Goal: Task Accomplishment & Management: Manage account settings

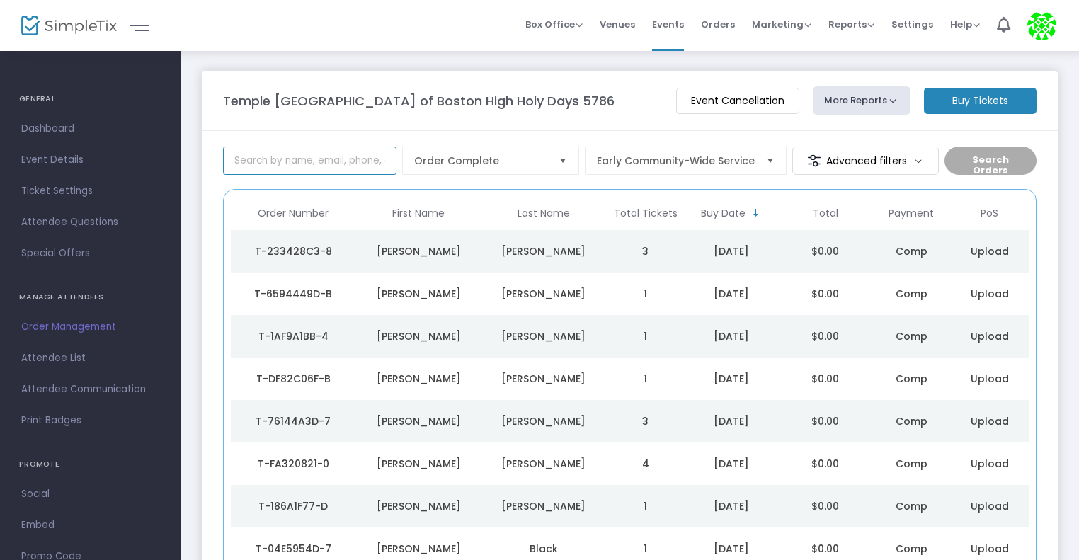
click at [377, 158] on input at bounding box center [309, 161] width 173 height 28
type input "krim"
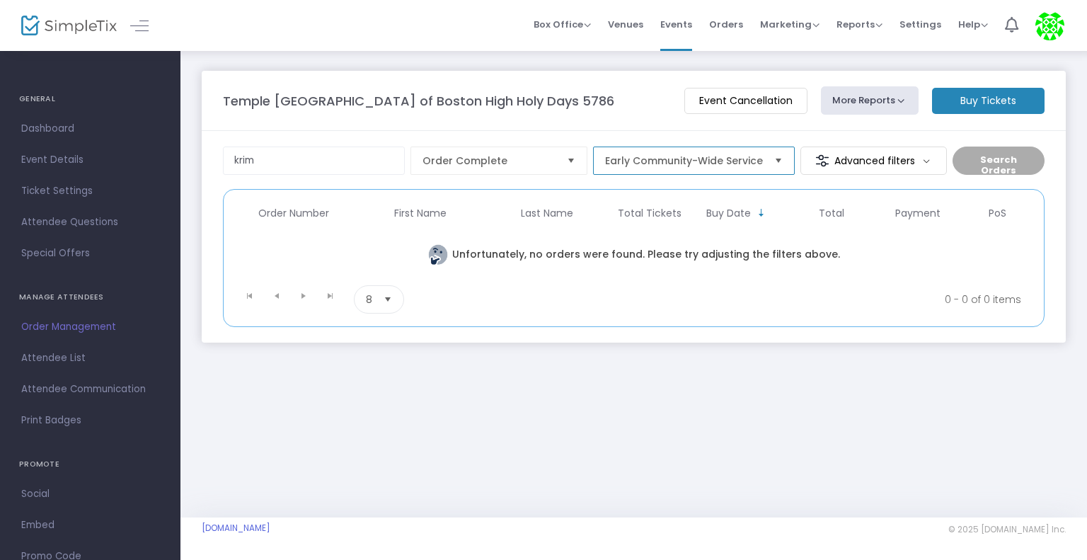
click at [610, 158] on span "Early Community-Wide Service" at bounding box center [684, 161] width 158 height 14
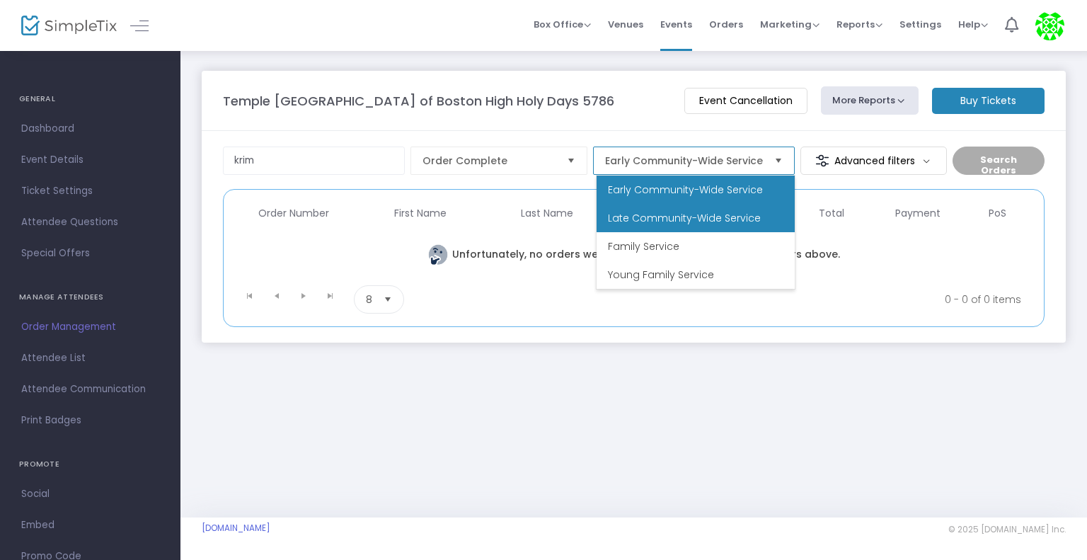
click at [617, 210] on li "Late Community-Wide Service" at bounding box center [696, 218] width 198 height 28
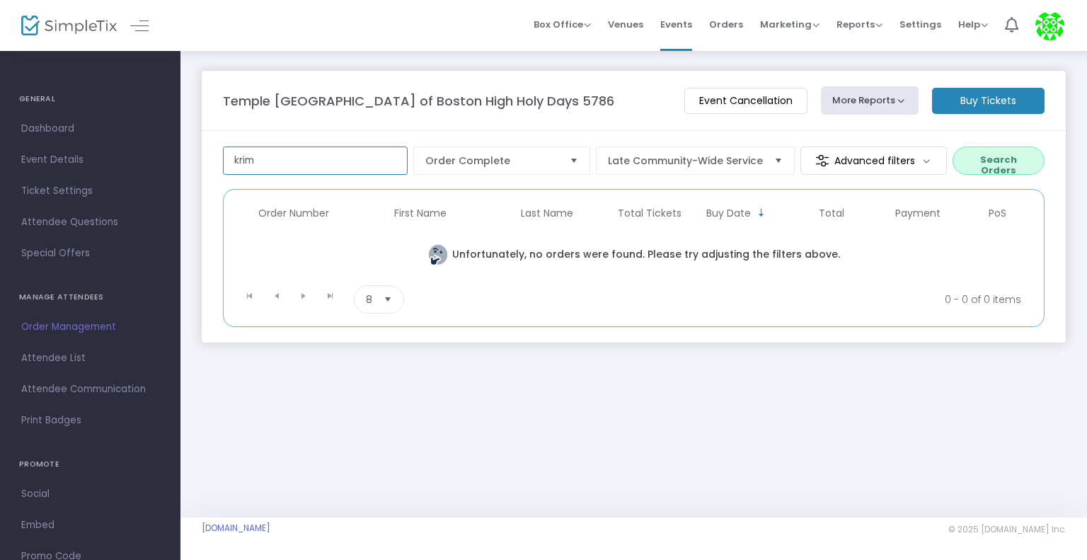
click at [318, 160] on input "krim" at bounding box center [315, 161] width 185 height 28
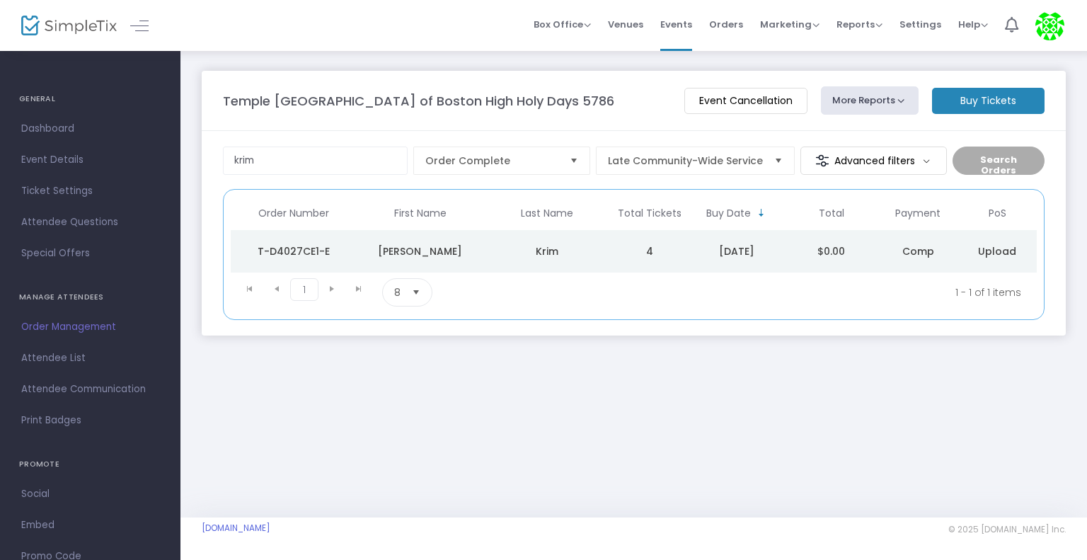
click at [445, 253] on div "[PERSON_NAME]" at bounding box center [421, 251] width 120 height 14
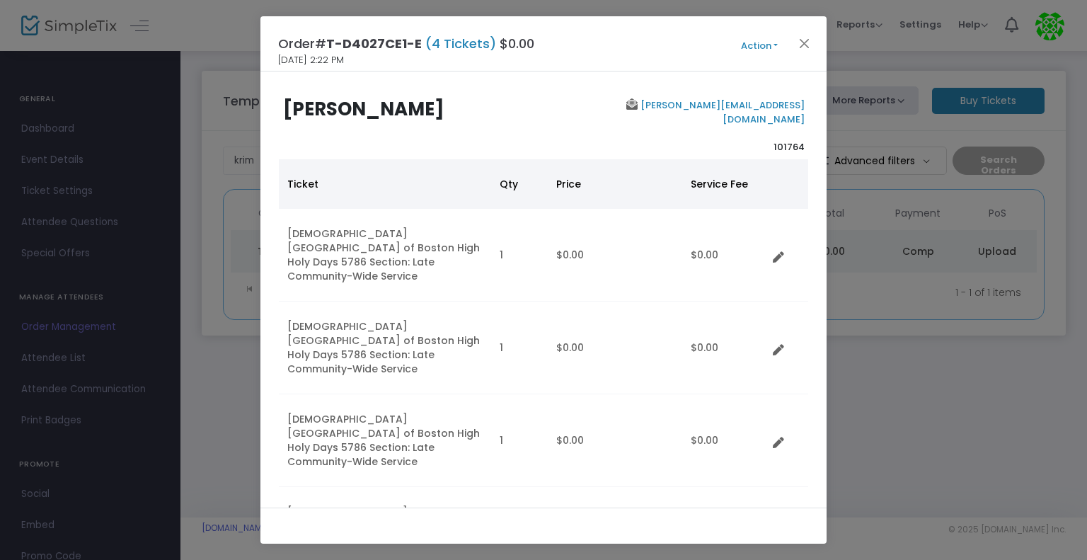
click at [764, 47] on button "Action" at bounding box center [759, 46] width 85 height 16
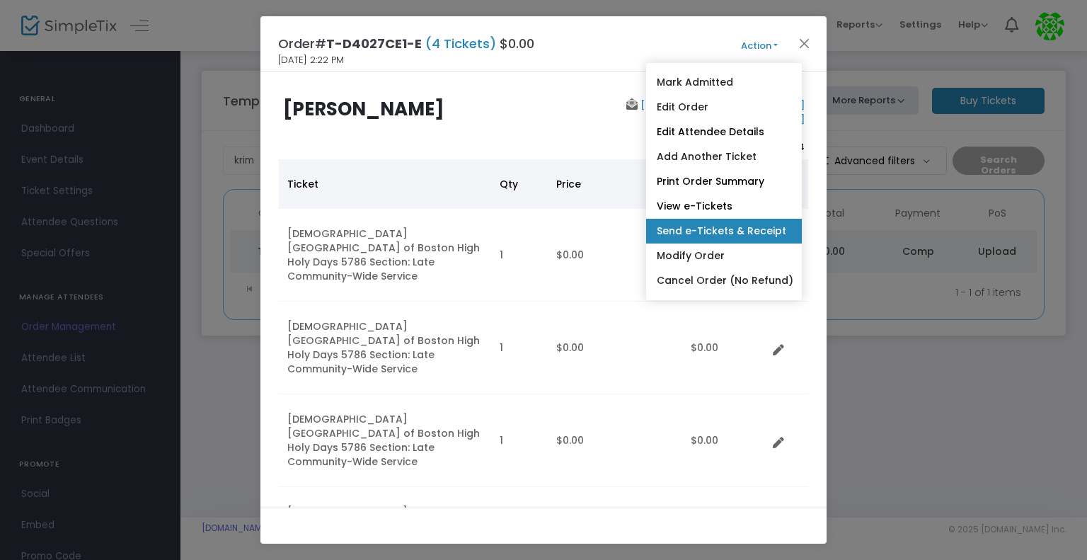
click at [721, 220] on link "Send e-Tickets & Receipt" at bounding box center [724, 231] width 156 height 25
type input "[PERSON_NAME][EMAIL_ADDRESS][DOMAIN_NAME]"
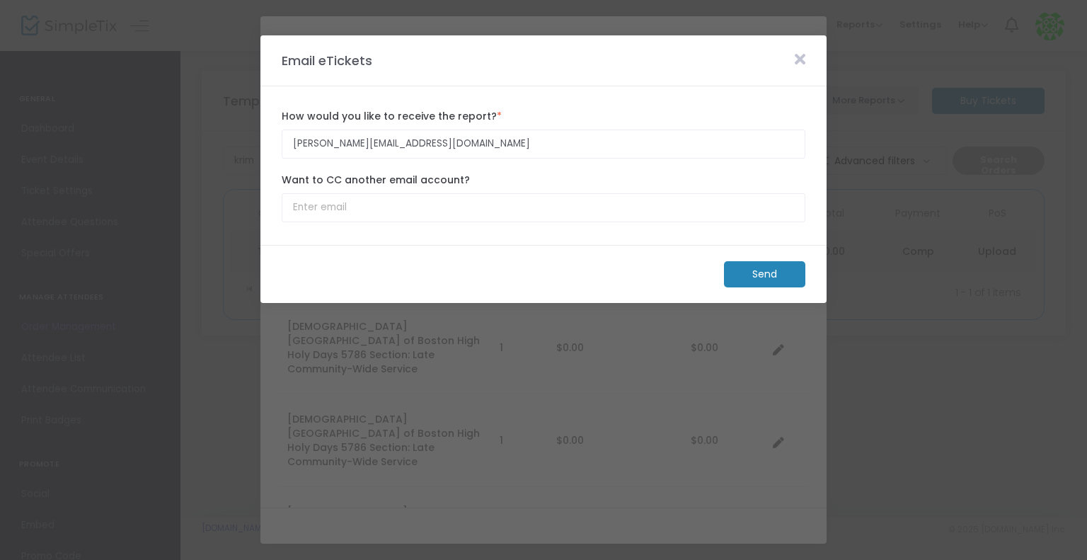
click at [745, 275] on m-button "Send" at bounding box center [764, 274] width 81 height 26
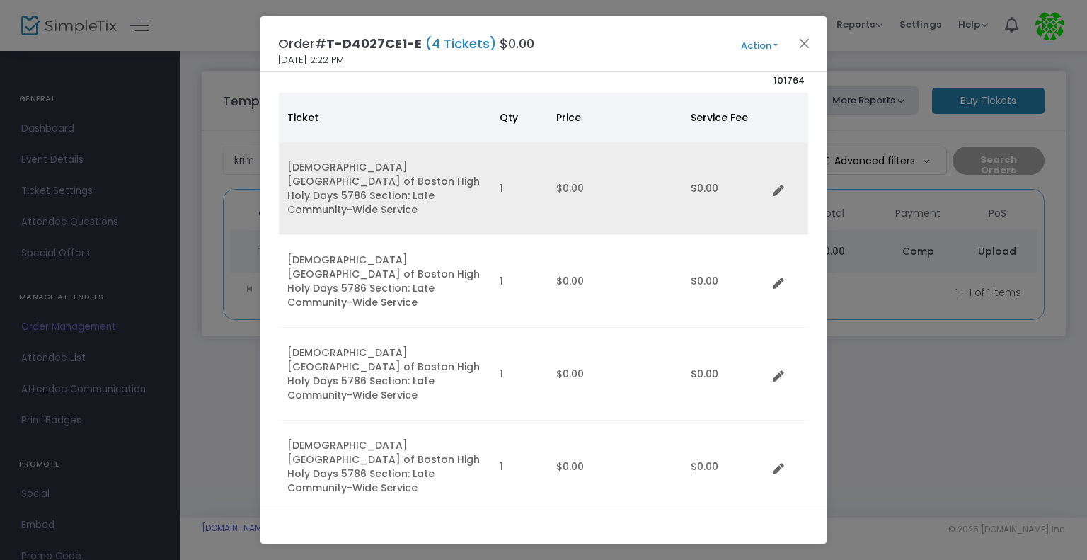
scroll to position [57, 0]
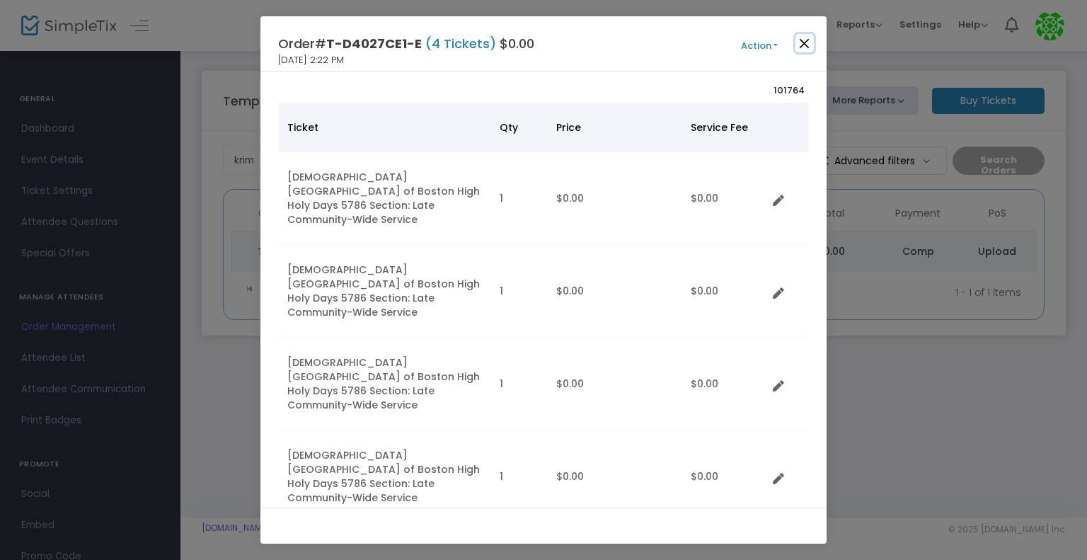
click at [807, 42] on button "Close" at bounding box center [805, 43] width 18 height 18
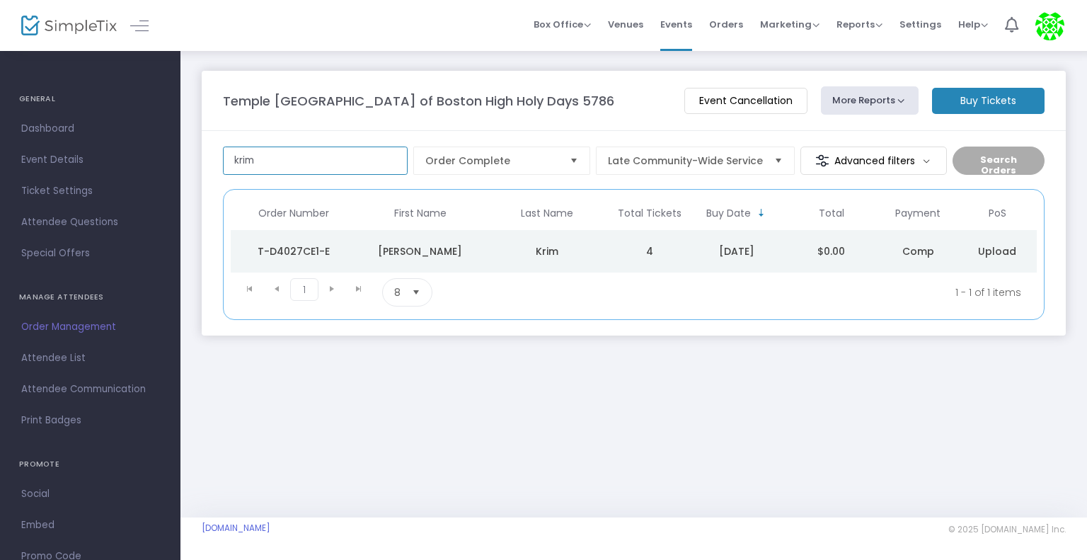
drag, startPoint x: 355, startPoint y: 160, endPoint x: 198, endPoint y: 149, distance: 156.8
click at [198, 149] on div "Temple [GEOGRAPHIC_DATA] of Boston High Holy Days 5786 Event Cancellation More …" at bounding box center [633, 218] width 907 height 336
type input "[PERSON_NAME]"
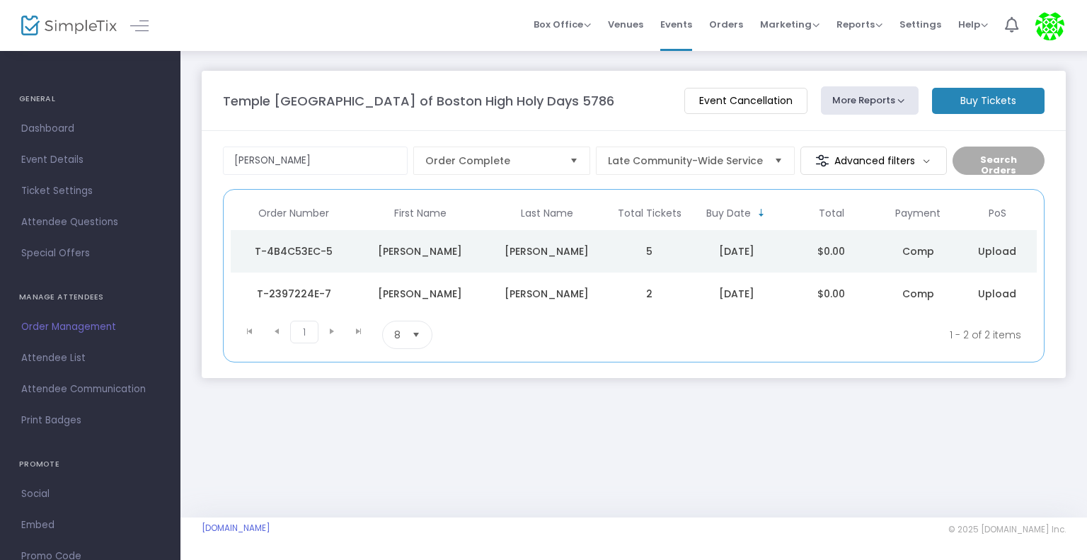
click at [486, 290] on td "[PERSON_NAME]" at bounding box center [546, 294] width 127 height 42
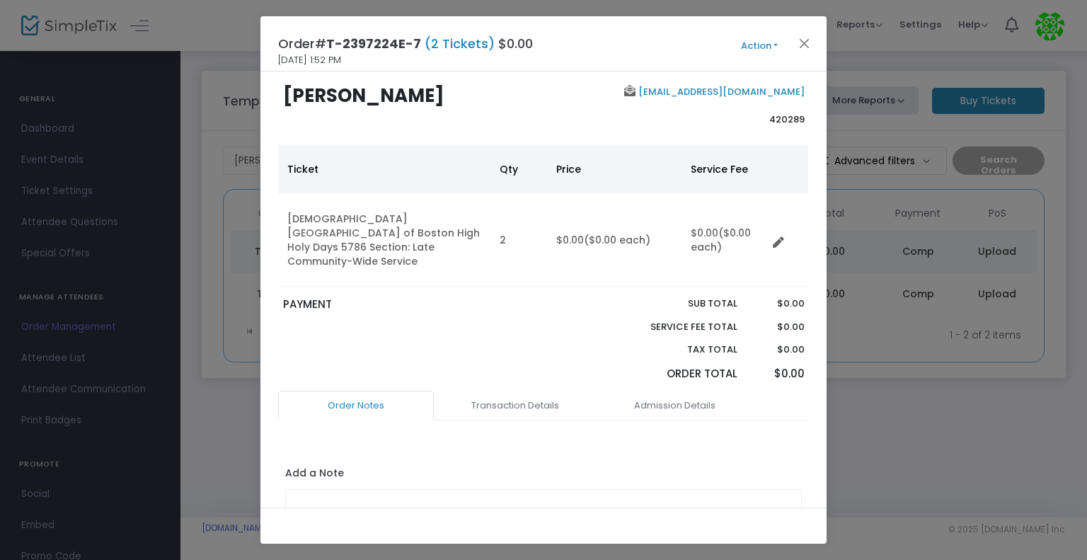
scroll to position [0, 0]
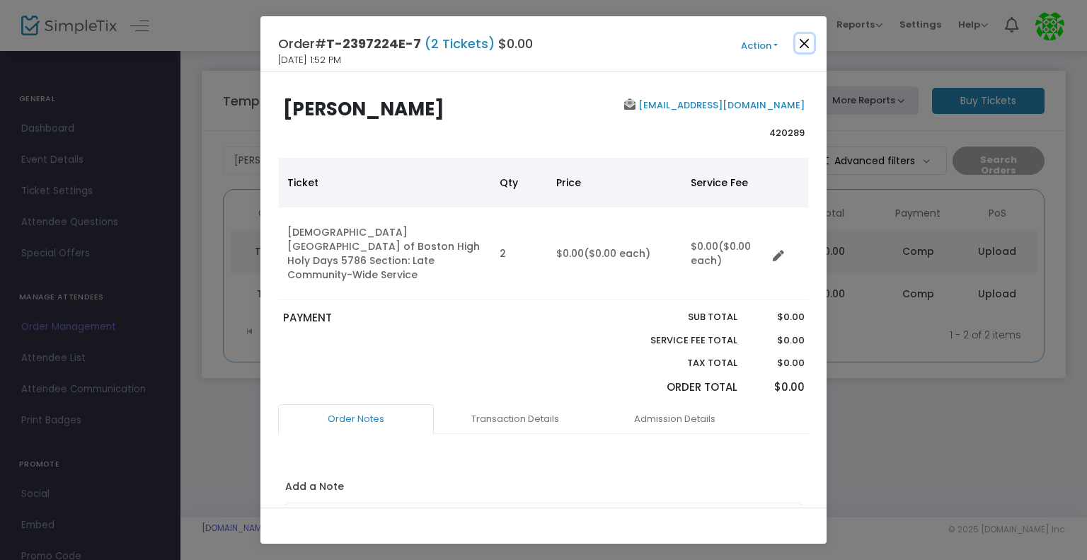
click at [813, 38] on button "Close" at bounding box center [805, 43] width 18 height 18
